Goal: Task Accomplishment & Management: Manage account settings

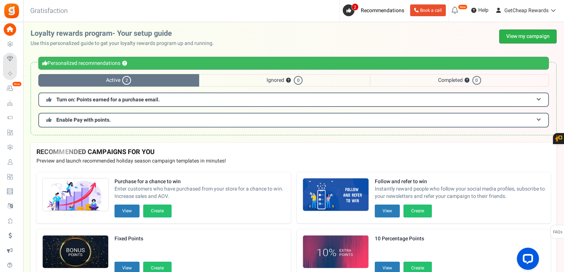
click at [508, 39] on link "View my campaign" at bounding box center [527, 36] width 57 height 14
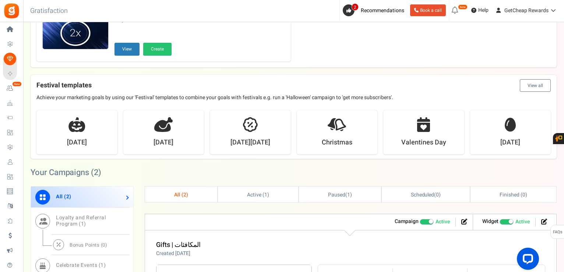
scroll to position [331, 0]
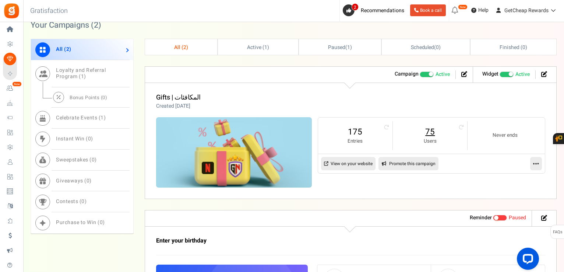
click at [427, 128] on link "75" at bounding box center [430, 132] width 60 height 12
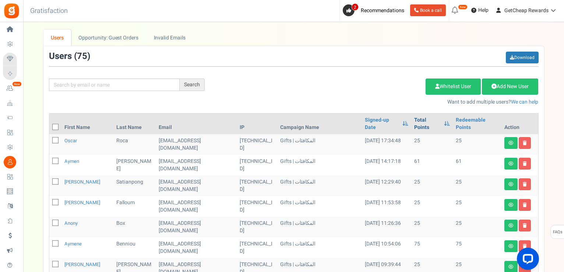
click at [415, 120] on link "Total Points" at bounding box center [427, 123] width 26 height 15
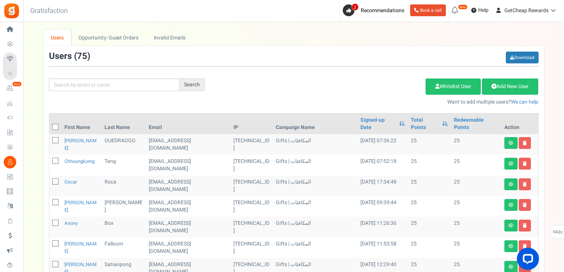
click at [56, 125] on icon at bounding box center [55, 127] width 5 height 5
click at [50, 125] on input "checkbox" at bounding box center [47, 127] width 5 height 5
checkbox input "true"
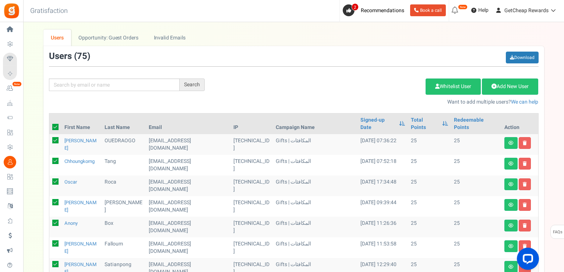
checkbox input "true"
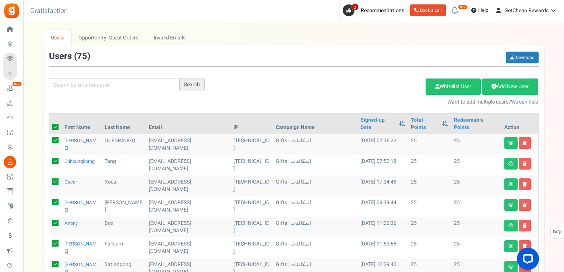
checkbox input "true"
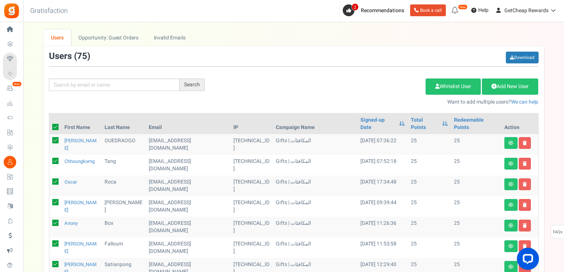
checkbox input "true"
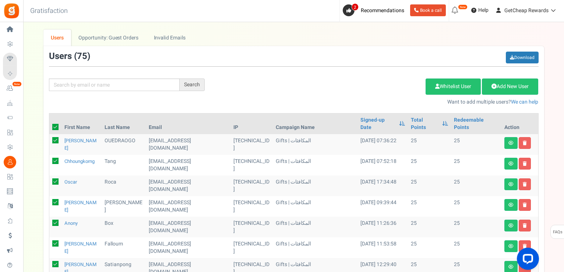
checkbox input "true"
click at [396, 77] on div "Add Etsy Order Delete Selected Users Import Users Spam Protection Subtract Poin…" at bounding box center [377, 90] width 334 height 32
click at [392, 84] on link "Delete Selected Users" at bounding box center [389, 86] width 72 height 16
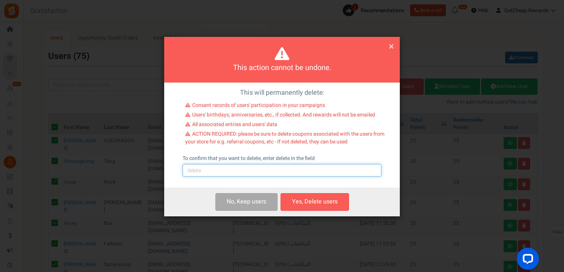
click at [214, 171] on input "text" at bounding box center [282, 170] width 199 height 13
type input "delete"
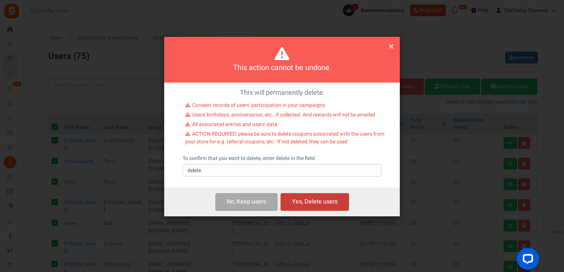
click at [300, 198] on button "Yes, Delete users" at bounding box center [315, 201] width 68 height 17
checkbox input "false"
